Goal: Task Accomplishment & Management: Manage account settings

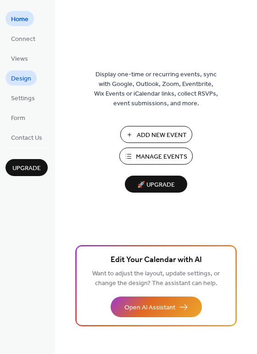
click at [19, 74] on span "Design" at bounding box center [21, 79] width 20 height 10
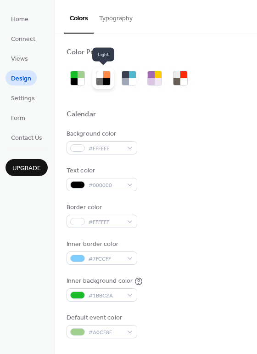
click at [103, 80] on div at bounding box center [106, 81] width 7 height 7
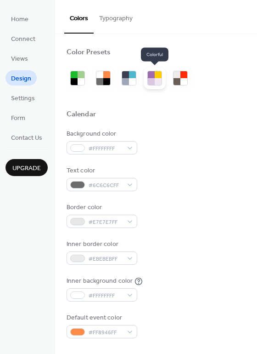
click at [148, 80] on div at bounding box center [151, 81] width 7 height 7
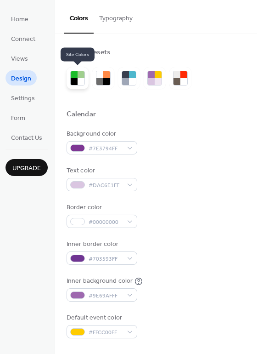
click at [72, 80] on div at bounding box center [74, 81] width 7 height 7
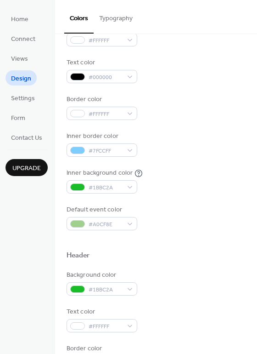
scroll to position [119, 0]
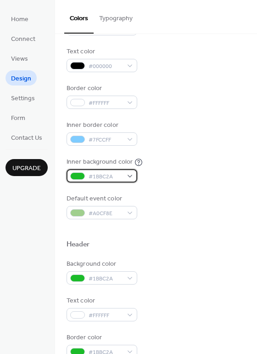
click at [99, 177] on span "#1BBC2A" at bounding box center [106, 177] width 34 height 10
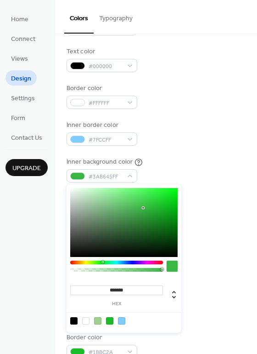
drag, startPoint x: 161, startPoint y: 206, endPoint x: 142, endPoint y: 209, distance: 19.1
click at [142, 209] on div at bounding box center [124, 222] width 108 height 69
click at [110, 318] on div at bounding box center [109, 320] width 7 height 7
click at [107, 317] on div at bounding box center [109, 320] width 7 height 7
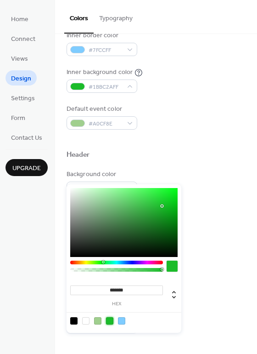
scroll to position [214, 0]
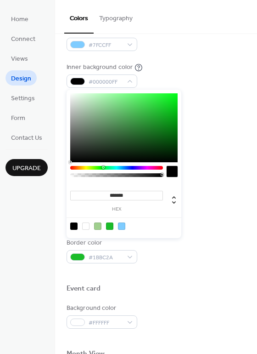
drag, startPoint x: 162, startPoint y: 203, endPoint x: 153, endPoint y: 218, distance: 17.7
click at [154, 218] on div "******* hex" at bounding box center [124, 164] width 115 height 148
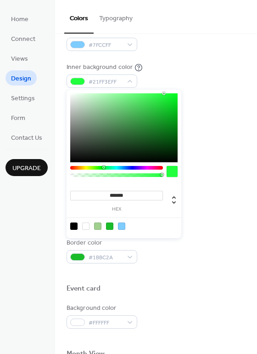
drag, startPoint x: 120, startPoint y: 129, endPoint x: 164, endPoint y: 91, distance: 58.0
click at [164, 91] on div "******* hex" at bounding box center [124, 164] width 115 height 148
drag, startPoint x: 162, startPoint y: 92, endPoint x: 147, endPoint y: 119, distance: 31.3
click at [147, 119] on div "******* hex" at bounding box center [124, 164] width 115 height 148
drag, startPoint x: 159, startPoint y: 105, endPoint x: 164, endPoint y: 117, distance: 12.7
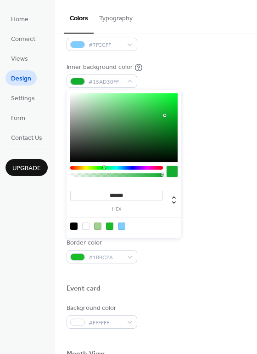
click at [164, 117] on div at bounding box center [124, 127] width 108 height 69
type input "*******"
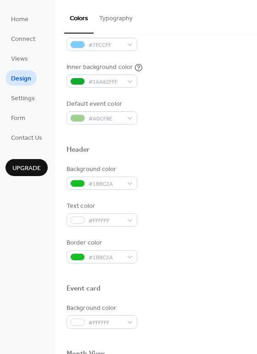
click at [173, 301] on div at bounding box center [156, 299] width 179 height 7
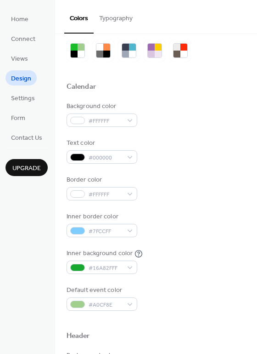
scroll to position [0, 0]
